Goal: Find specific page/section: Find specific page/section

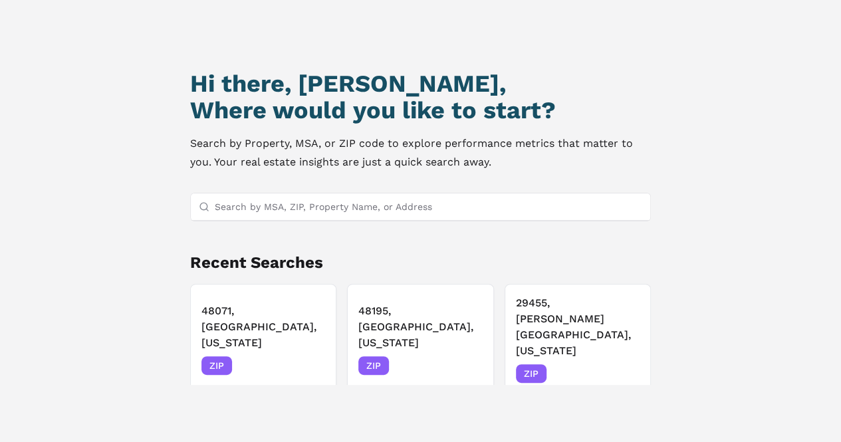
click at [358, 204] on input "Search by MSA, ZIP, Property Name, or Address" at bounding box center [429, 206] width 428 height 27
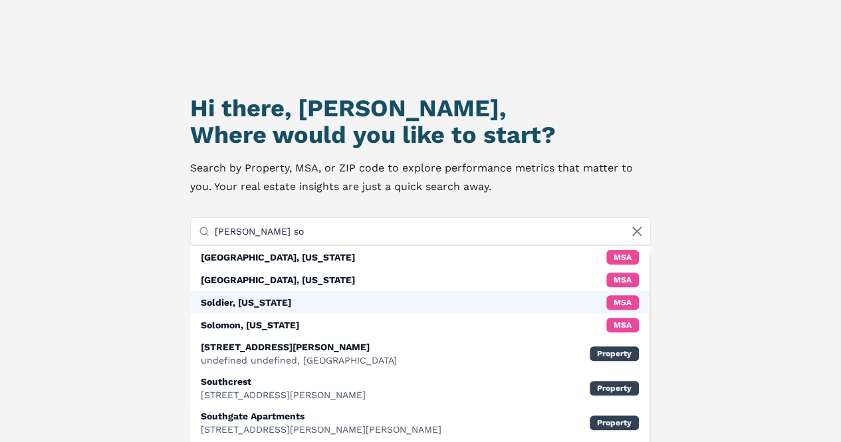
scroll to position [49, 0]
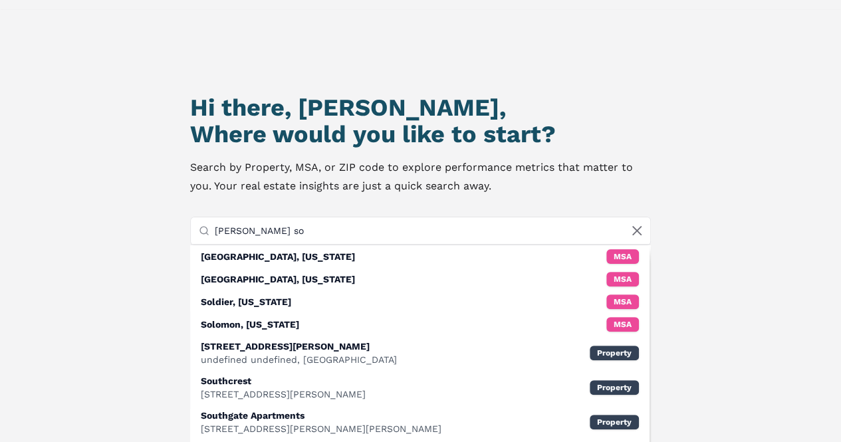
click at [278, 228] on input "[PERSON_NAME] so" at bounding box center [429, 230] width 428 height 27
paste input "[STREET_ADDRESS][US_STATE]."
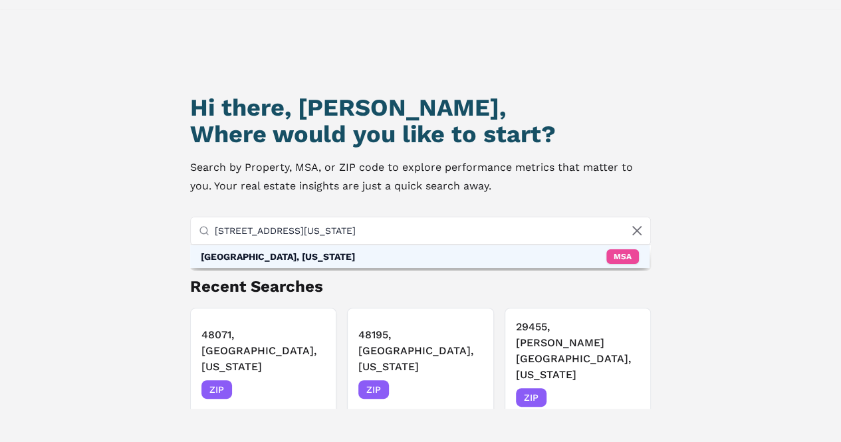
type input "[STREET_ADDRESS][US_STATE]"
click at [263, 260] on div "[GEOGRAPHIC_DATA], [US_STATE]" at bounding box center [278, 256] width 154 height 13
